Goal: Navigation & Orientation: Find specific page/section

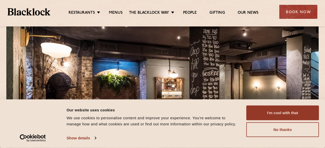
scroll to position [23, 0]
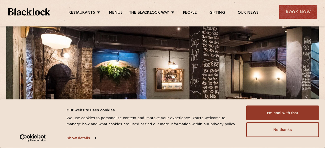
click at [275, 121] on div "I'm cool with that Customize Allow selection No thanks" at bounding box center [283, 121] width 73 height 32
click at [117, 14] on link "Menus" at bounding box center [116, 13] width 14 height 6
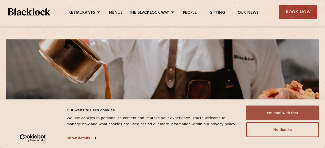
click at [260, 113] on button "I'm cool with that" at bounding box center [283, 112] width 73 height 15
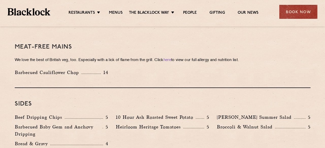
scroll to position [719, 0]
